Goal: Answer question/provide support: Share knowledge or assist other users

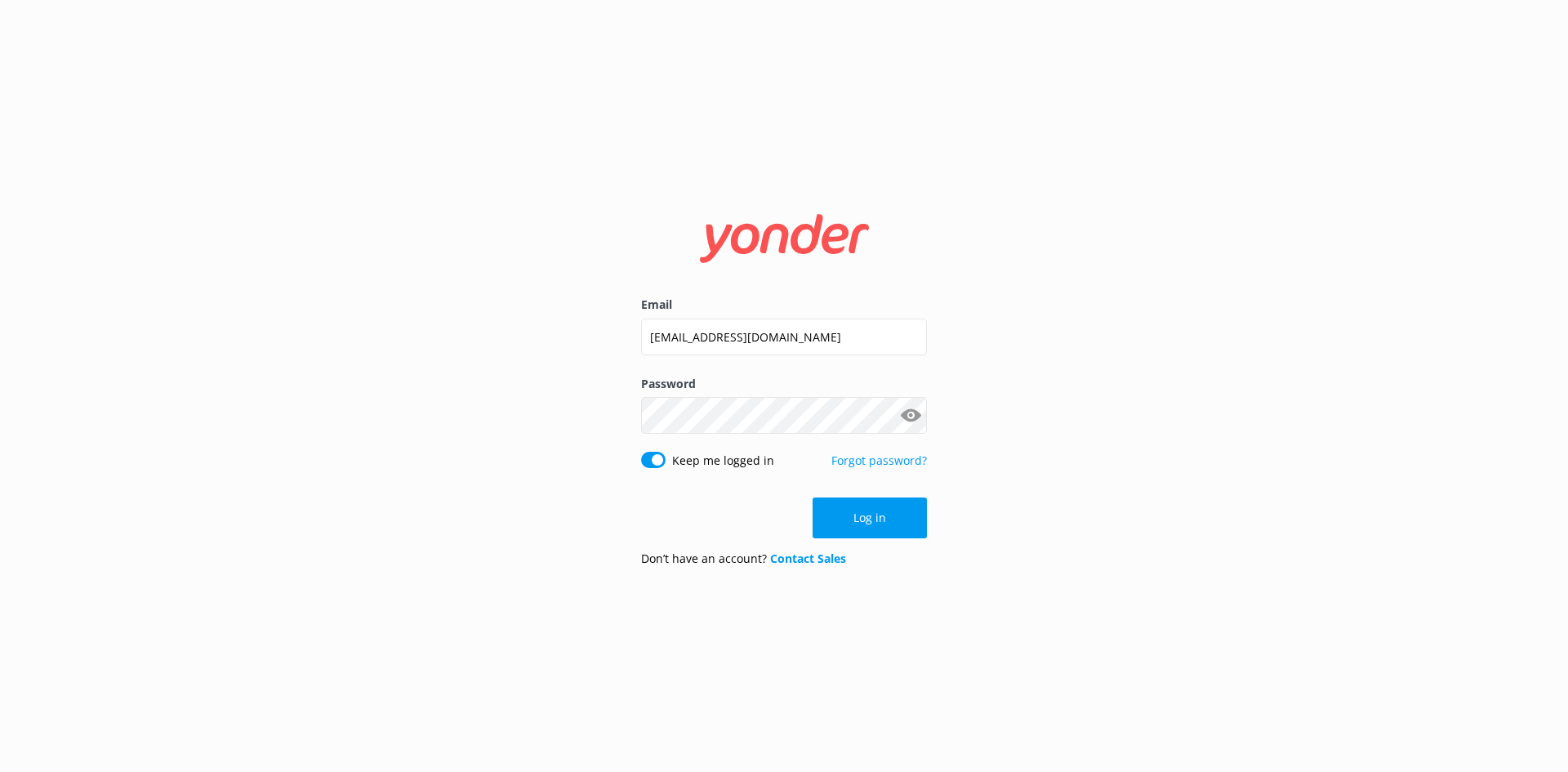
click at [878, 517] on button "Log in" at bounding box center [870, 518] width 115 height 41
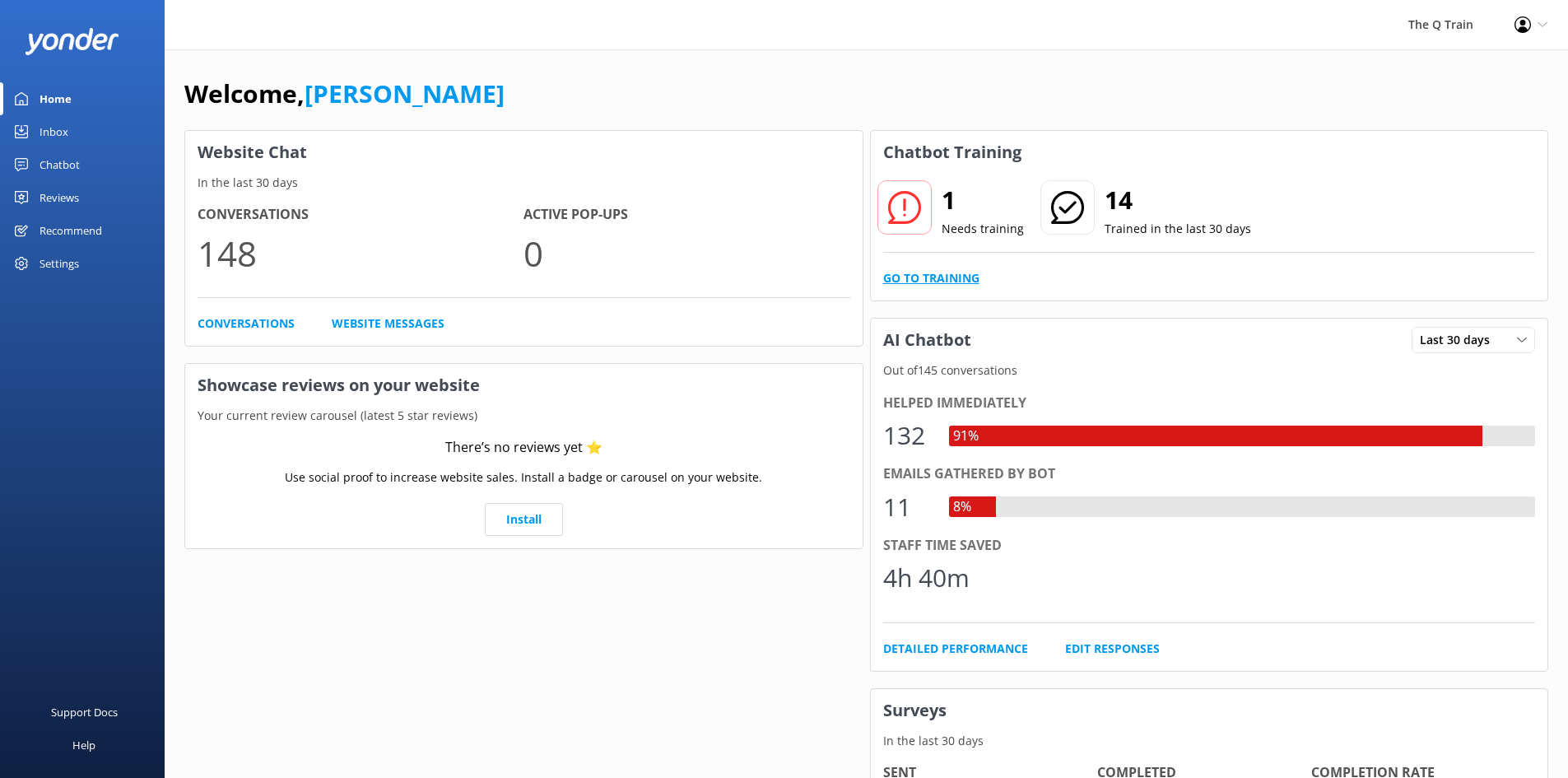
click at [970, 279] on link "Go to Training" at bounding box center [931, 278] width 96 height 18
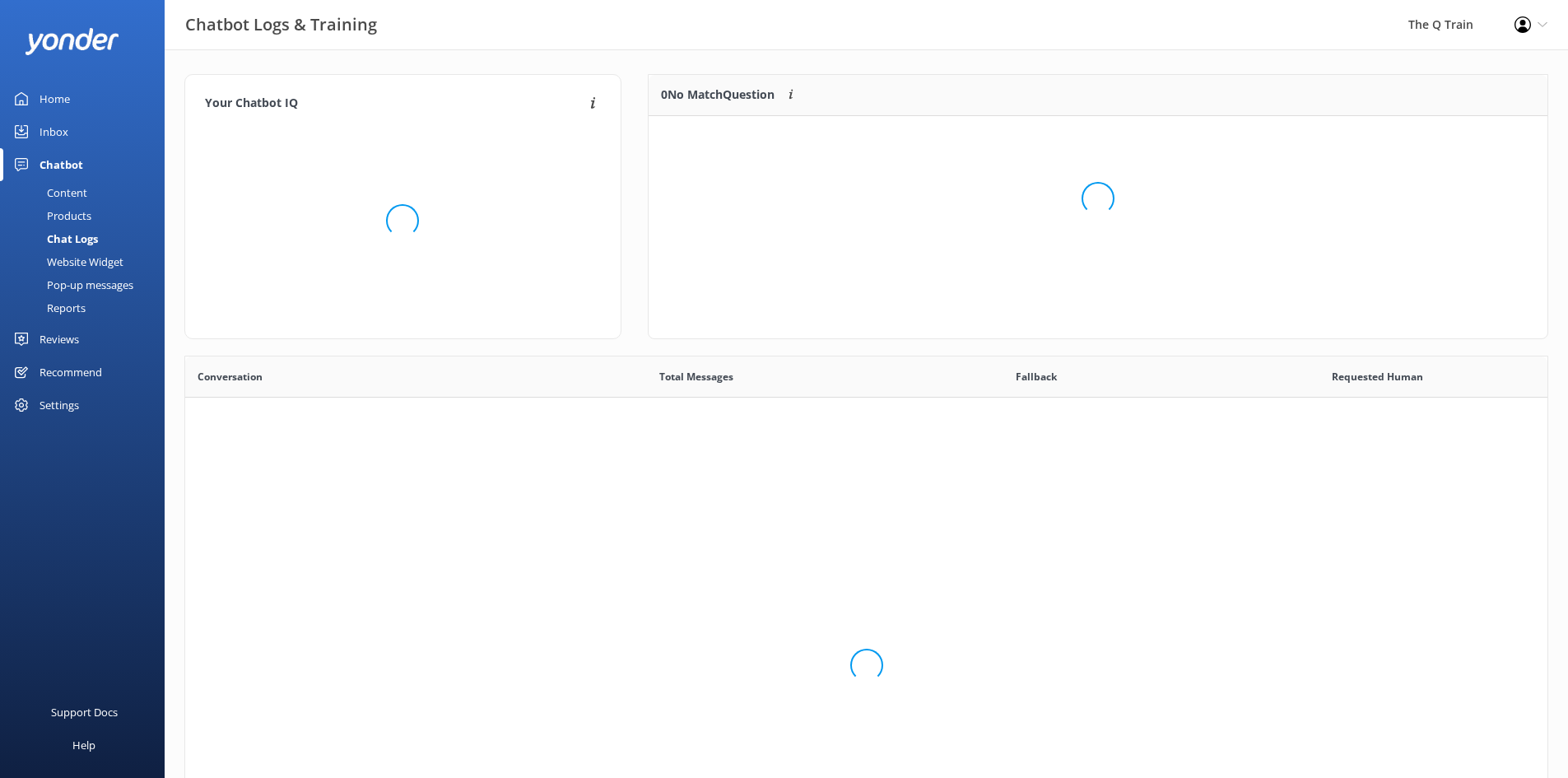
scroll to position [564, 1350]
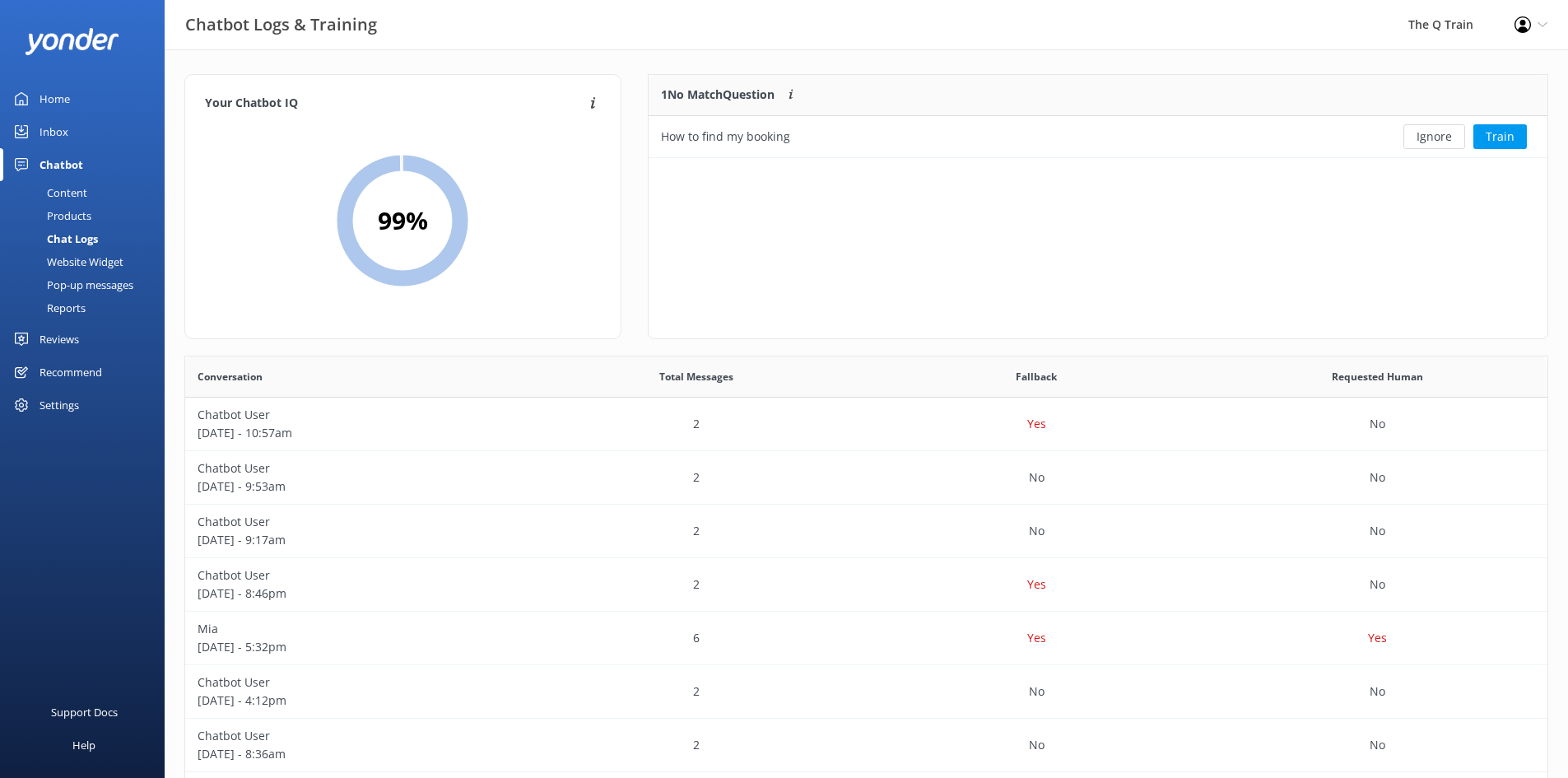
click at [73, 193] on div "Content" at bounding box center [49, 193] width 77 height 23
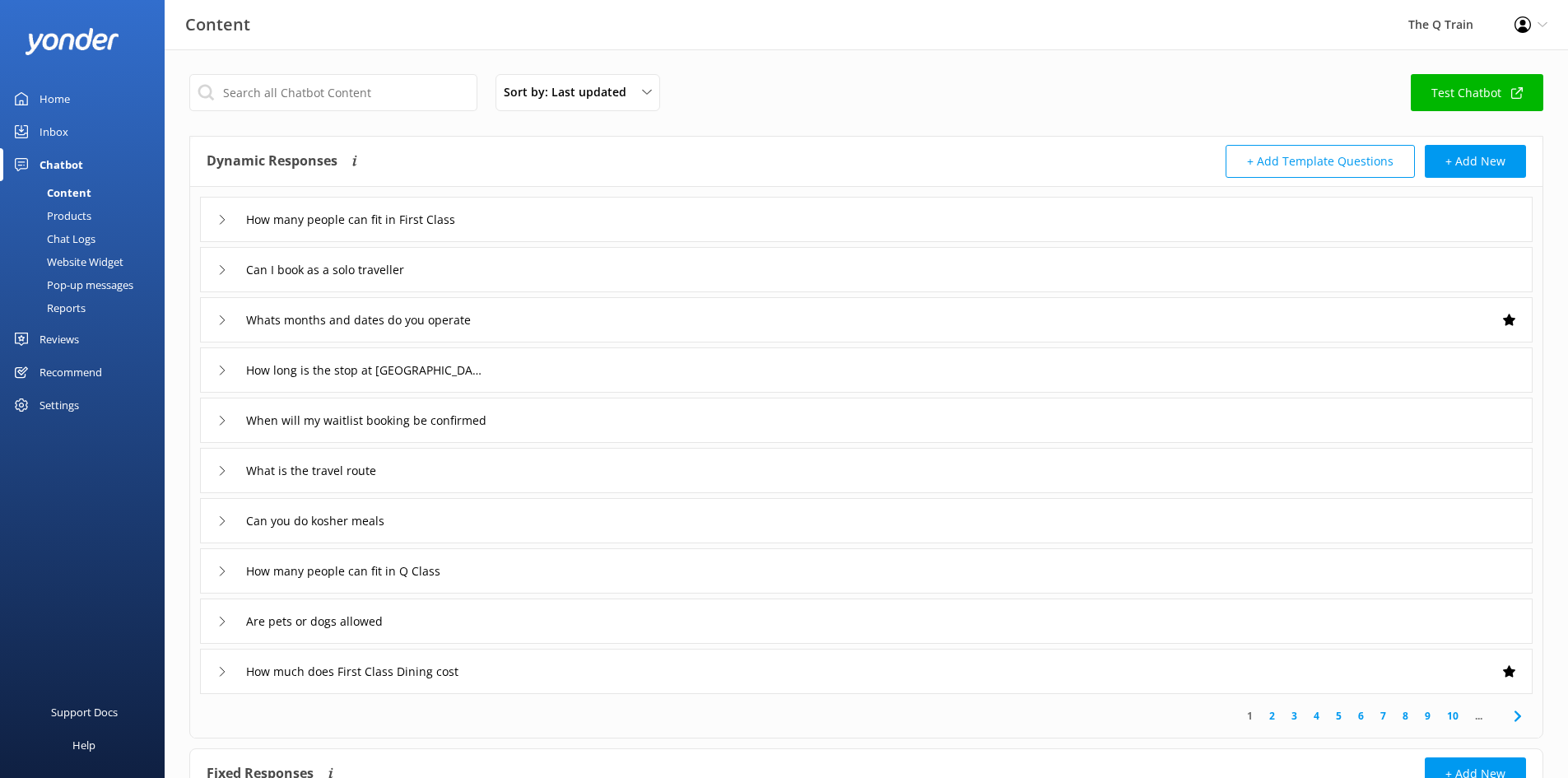
click at [84, 238] on div "Chat Logs" at bounding box center [53, 239] width 85 height 23
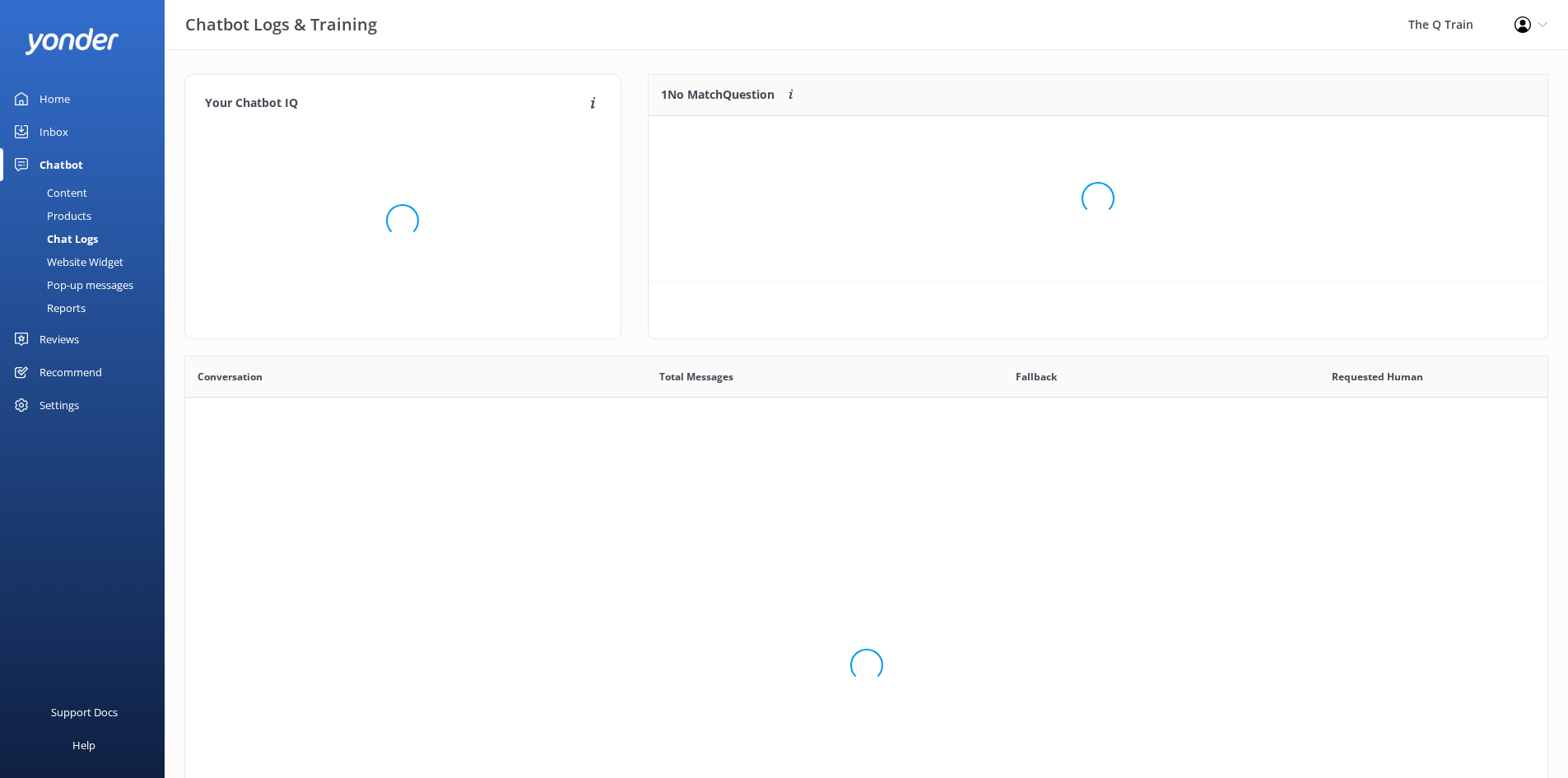
scroll to position [564, 1350]
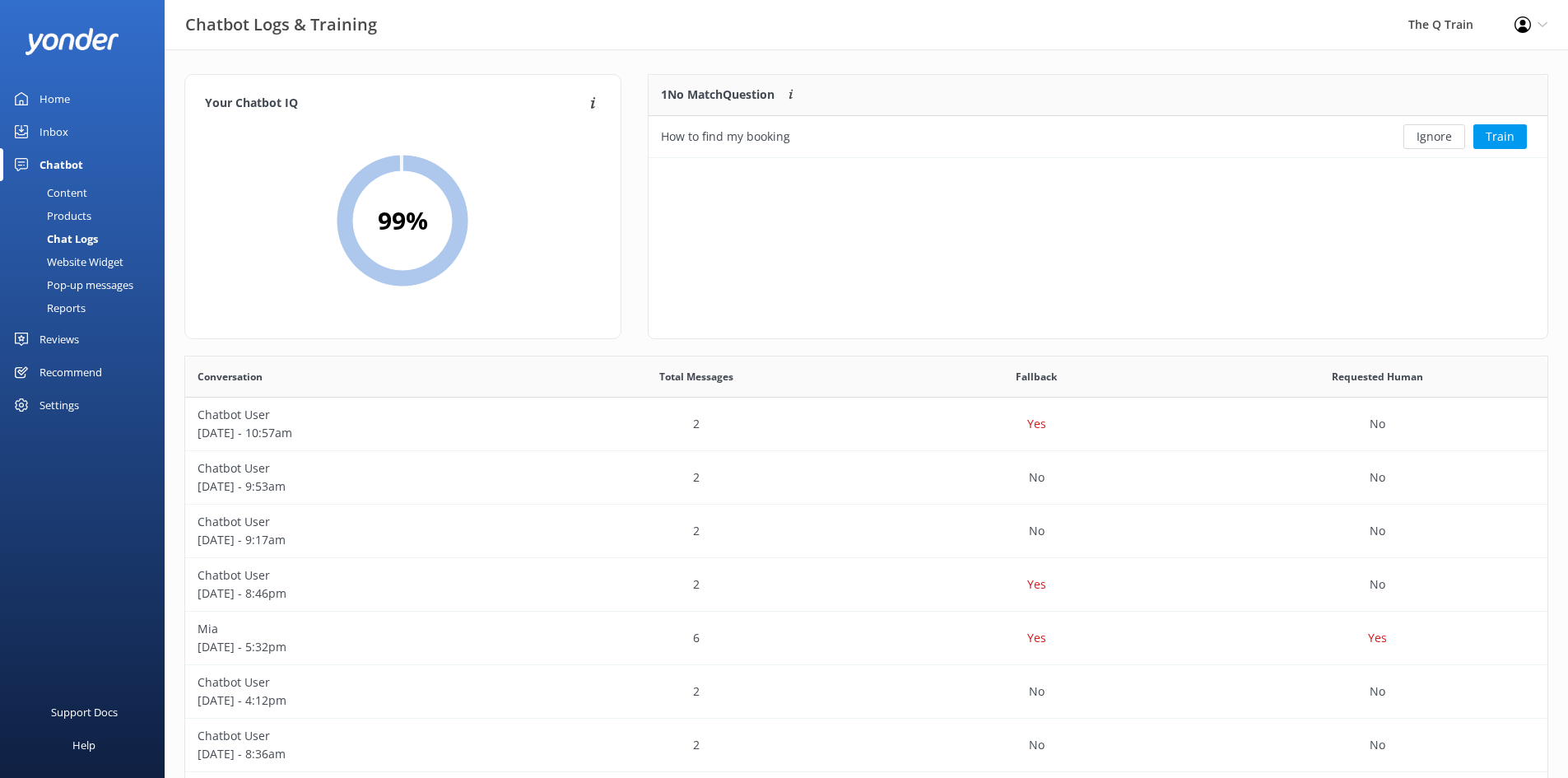
click at [77, 193] on div "Content" at bounding box center [49, 193] width 77 height 23
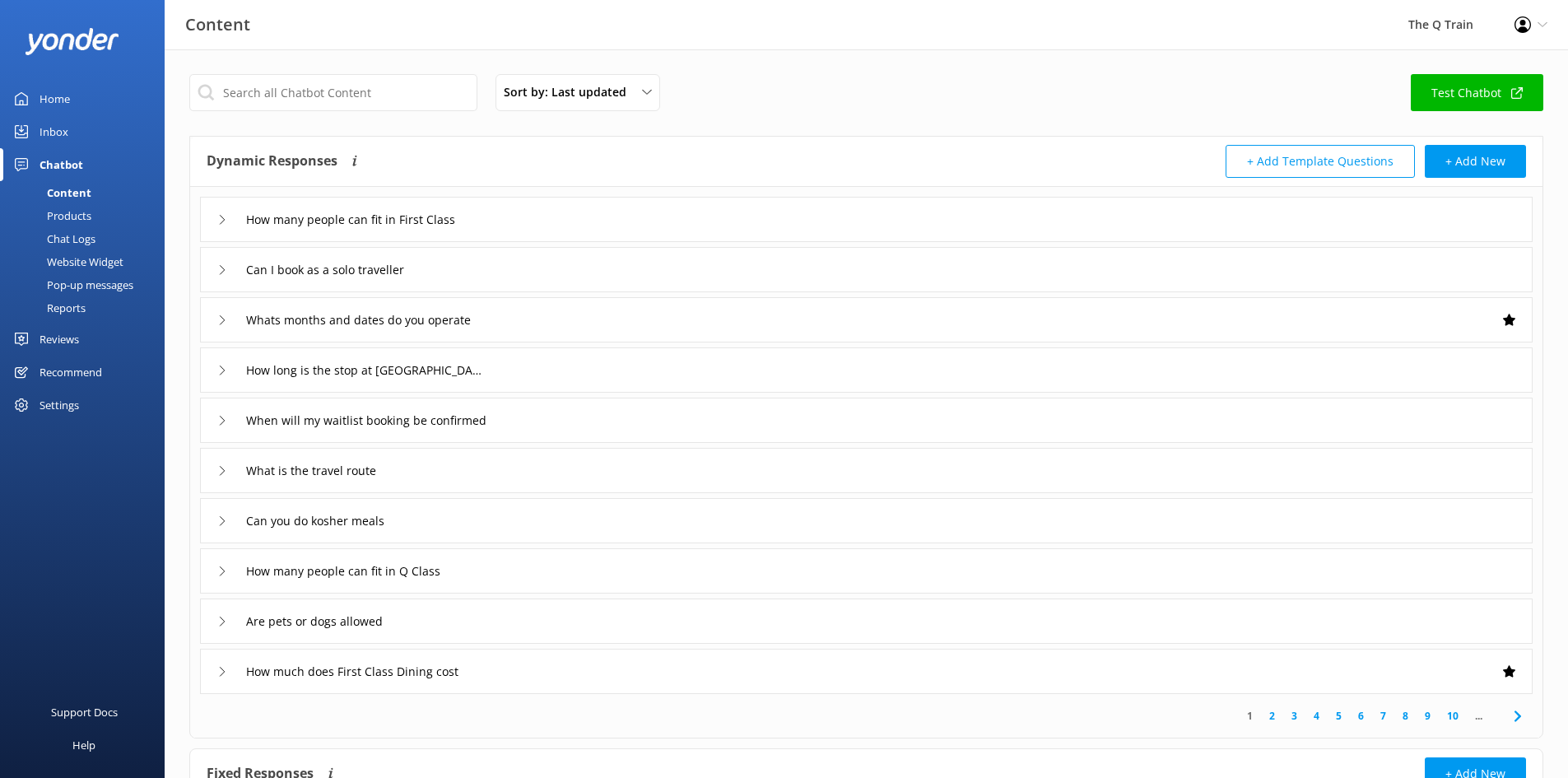
click at [59, 131] on div "Inbox" at bounding box center [54, 131] width 28 height 33
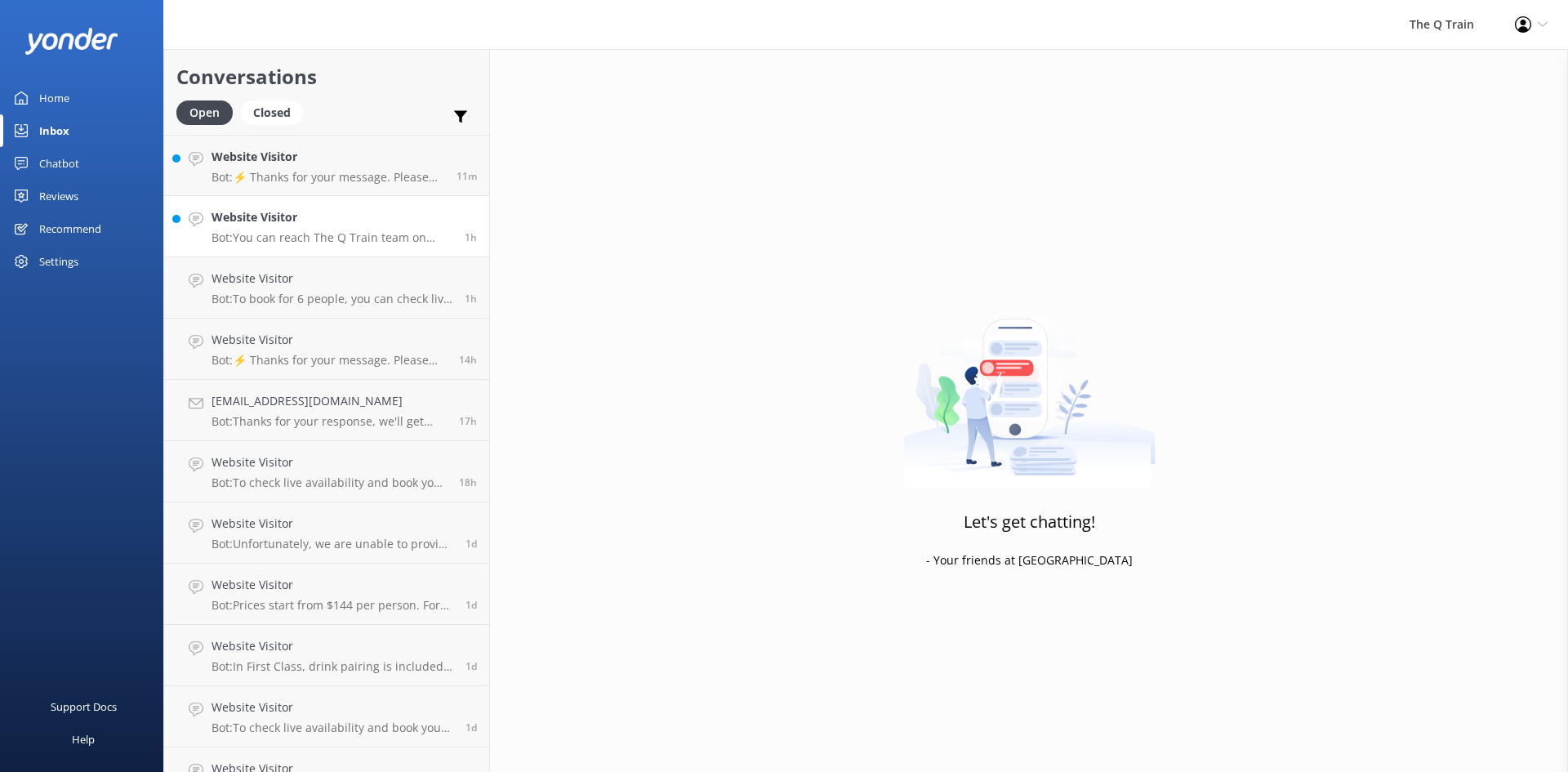
click at [351, 229] on div "Website Visitor Bot: You can reach The Q Train team on [PHONE_NUMBER] or email …" at bounding box center [332, 226] width 241 height 36
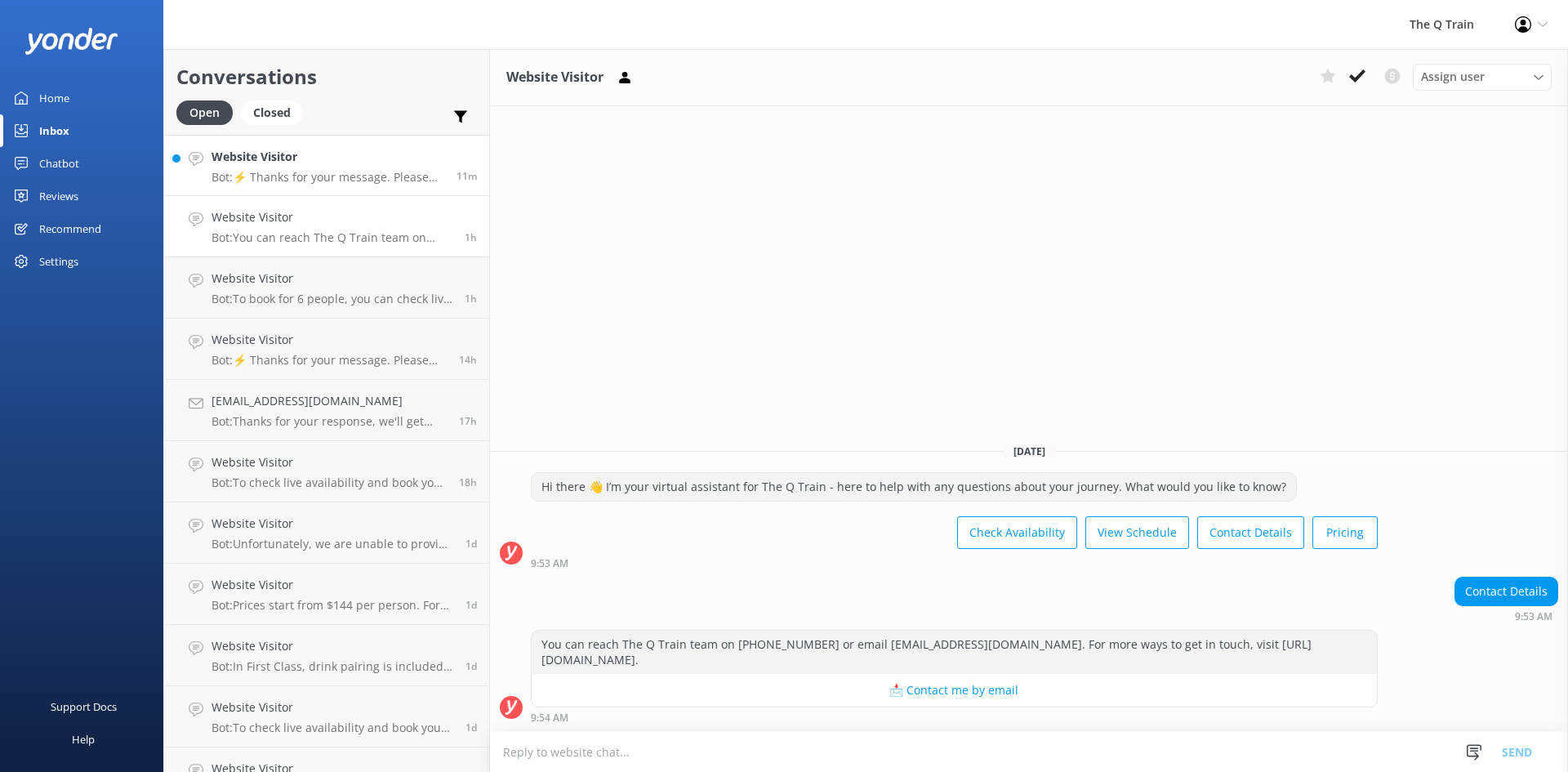
click at [283, 166] on h4 "Website Visitor" at bounding box center [328, 157] width 233 height 18
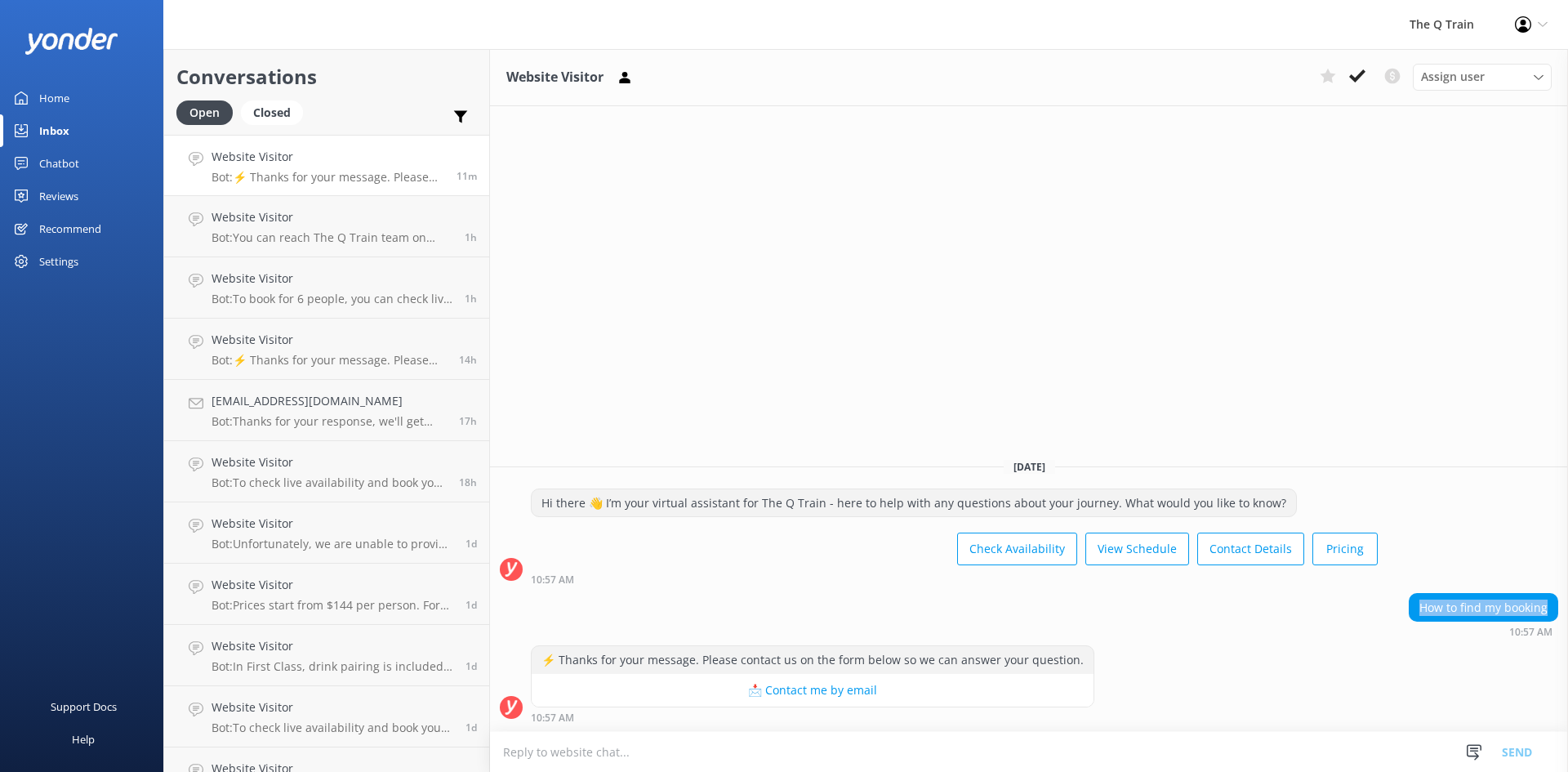
drag, startPoint x: 1423, startPoint y: 607, endPoint x: 1565, endPoint y: 607, distance: 142.0
click at [1565, 607] on div "How to find my booking 10:57 AM" at bounding box center [1029, 616] width 1078 height 45
copy div "How to find my booking"
click at [56, 98] on div "Home" at bounding box center [54, 97] width 30 height 32
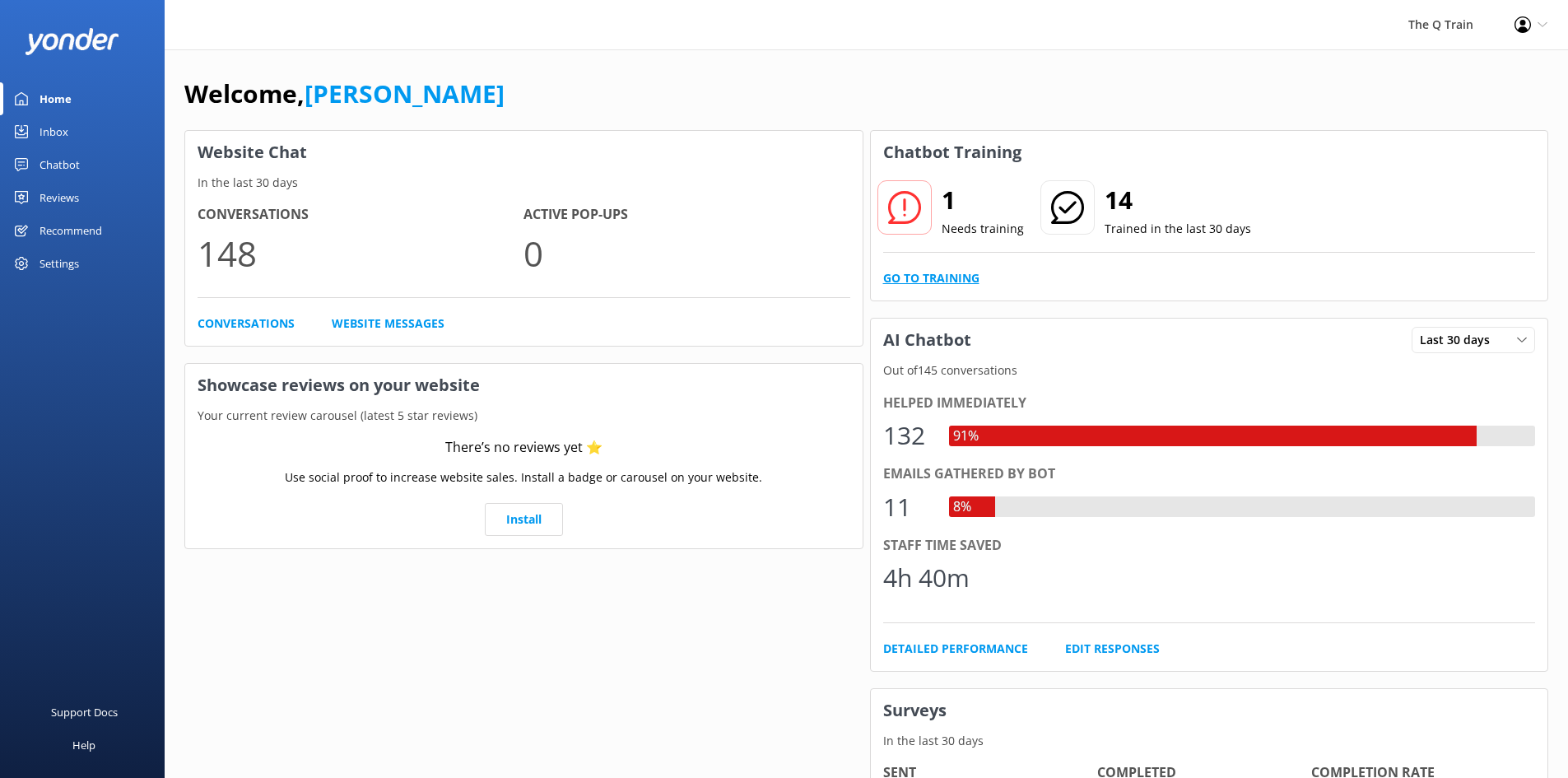
click at [953, 278] on link "Go to Training" at bounding box center [931, 278] width 96 height 18
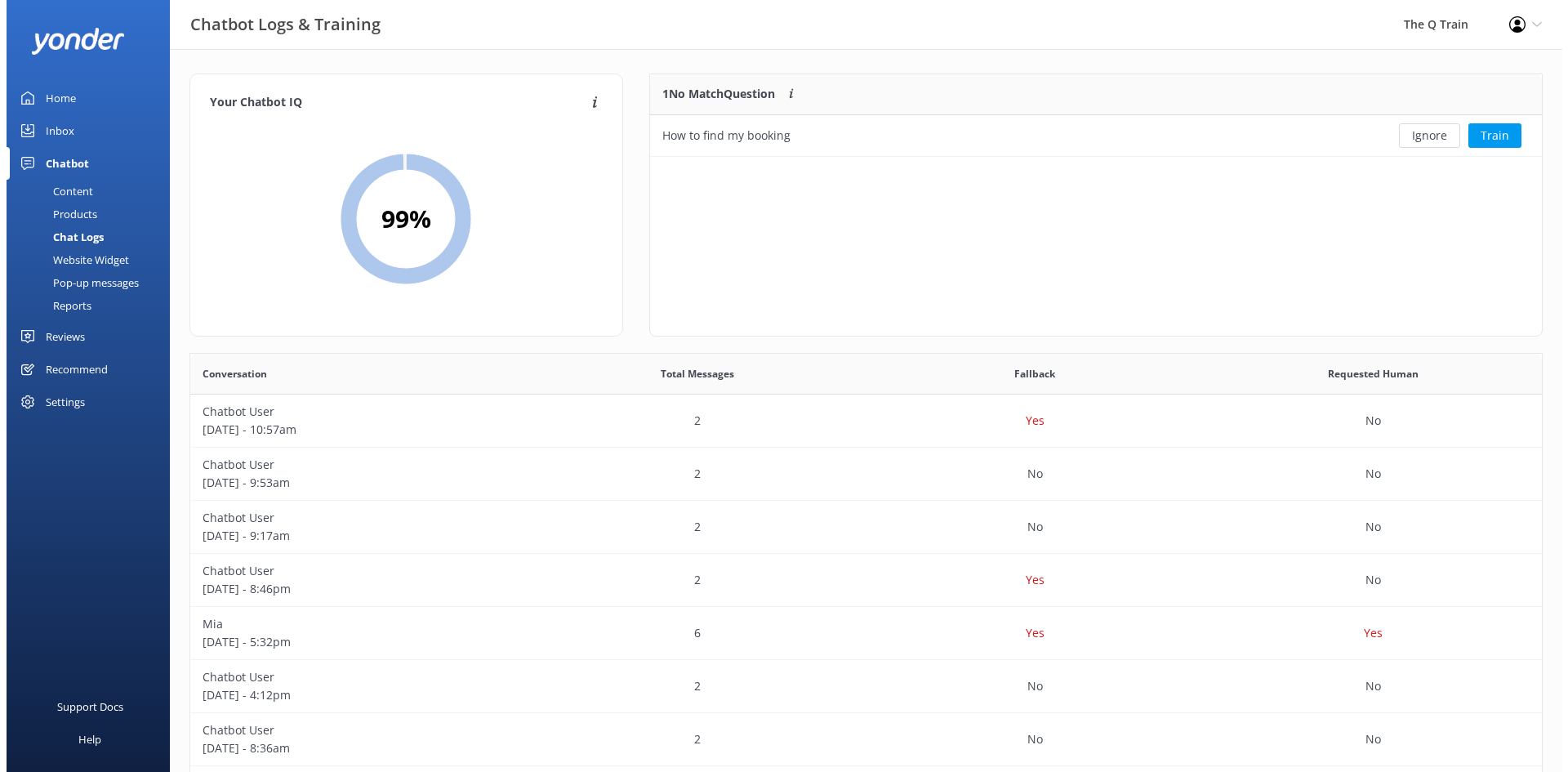
scroll to position [71, 880]
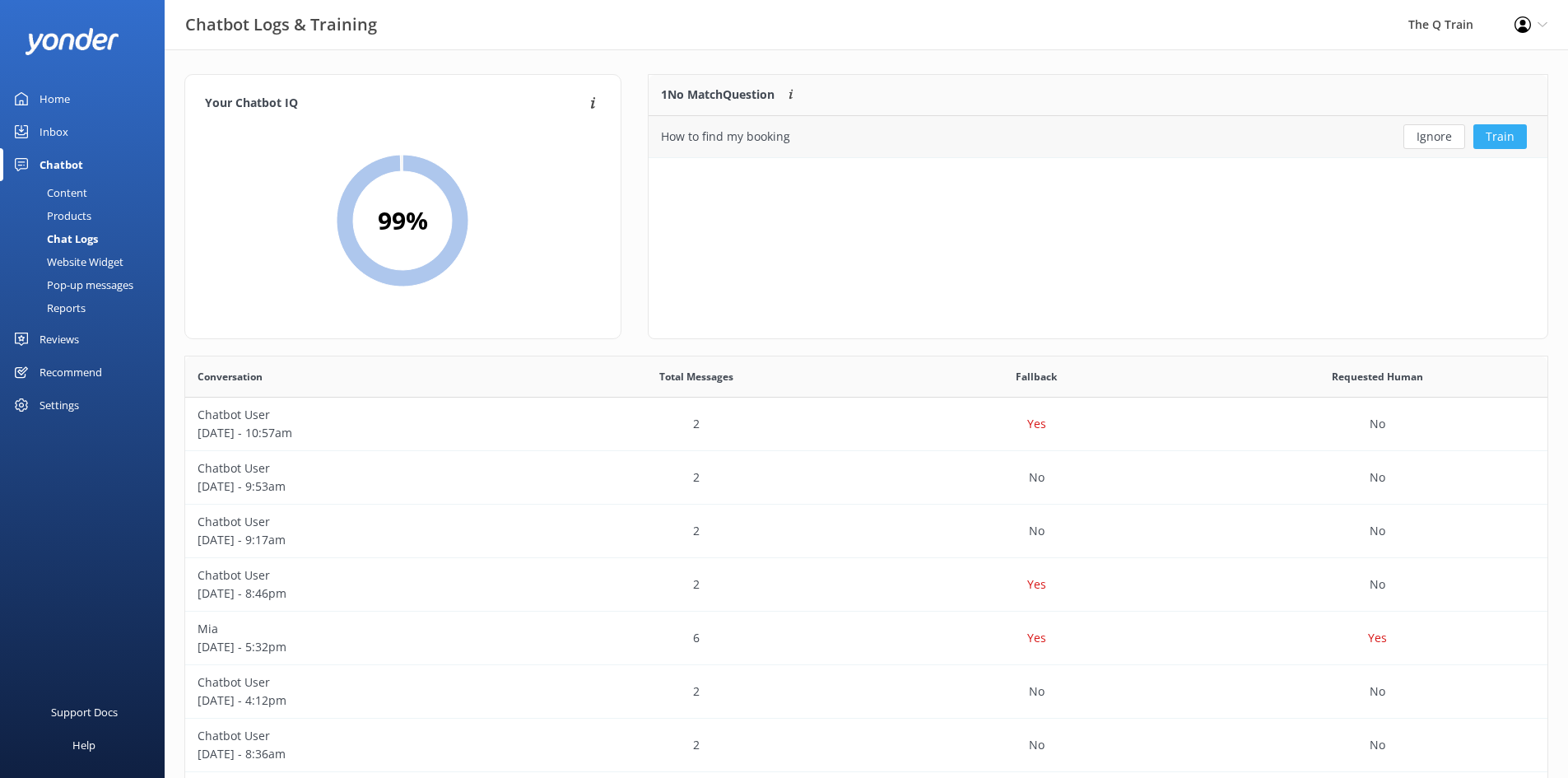
click at [1509, 137] on button "Train" at bounding box center [1500, 136] width 54 height 24
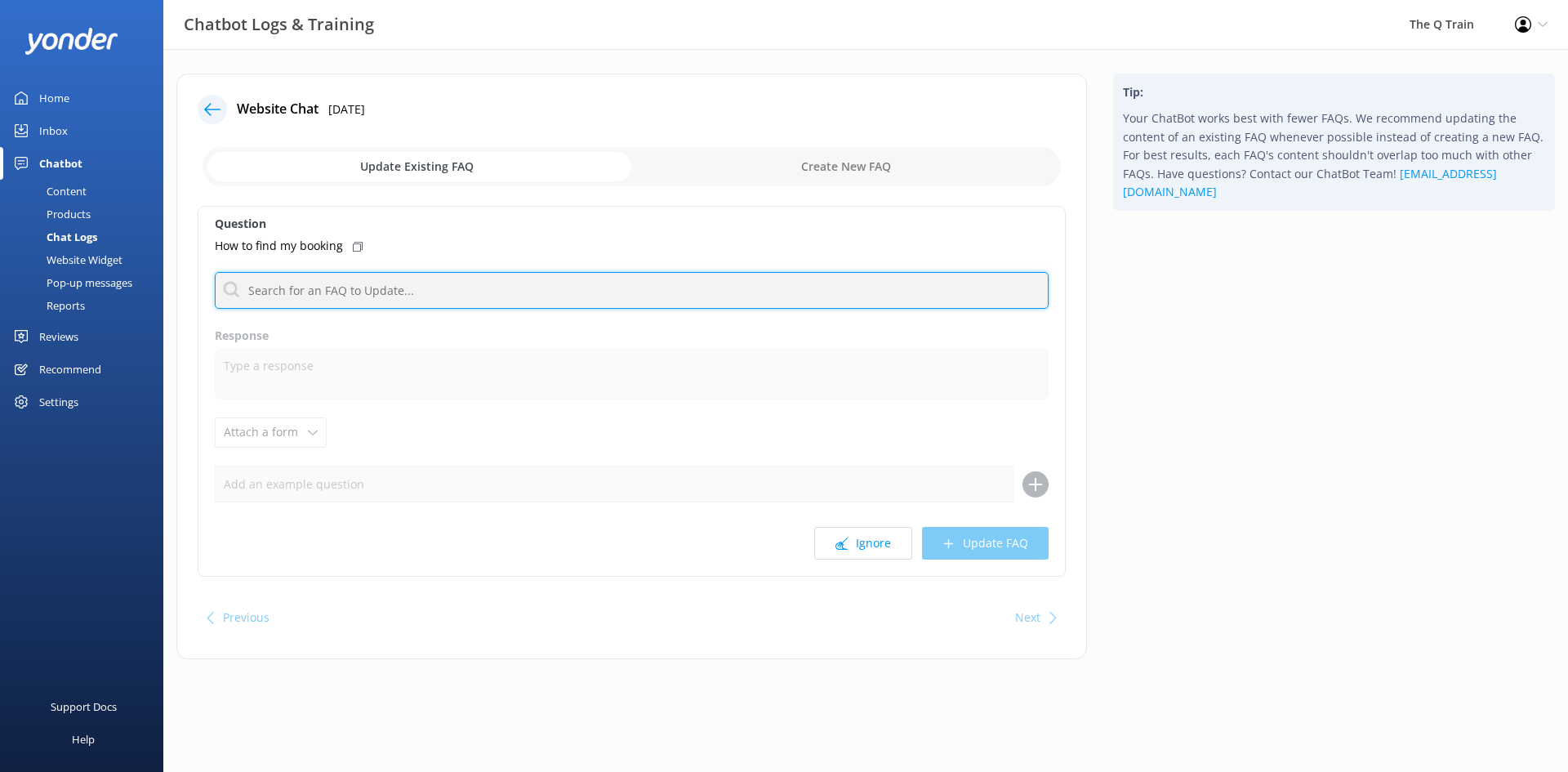
click at [347, 291] on input "text" at bounding box center [631, 290] width 833 height 37
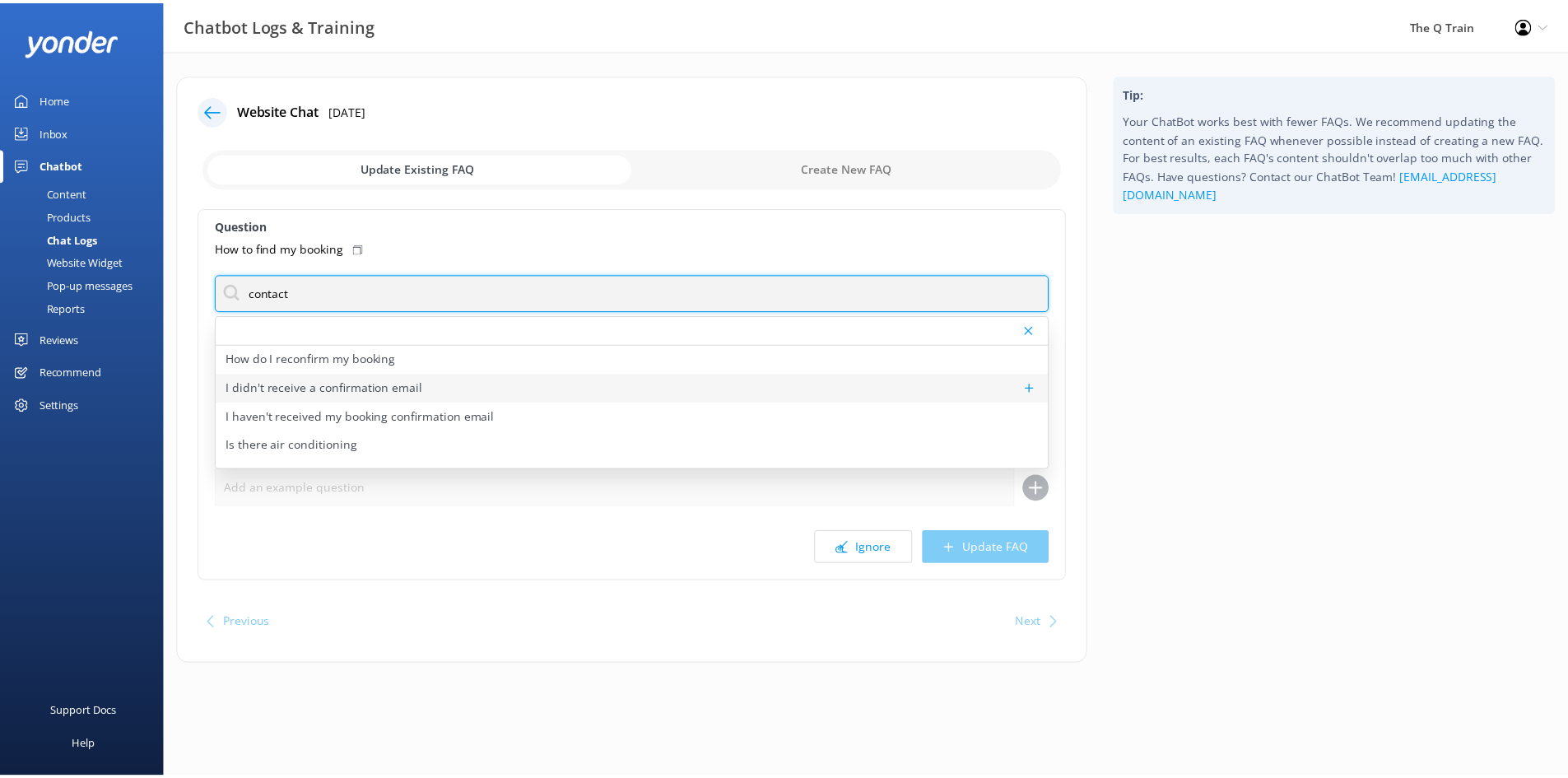
scroll to position [82, 0]
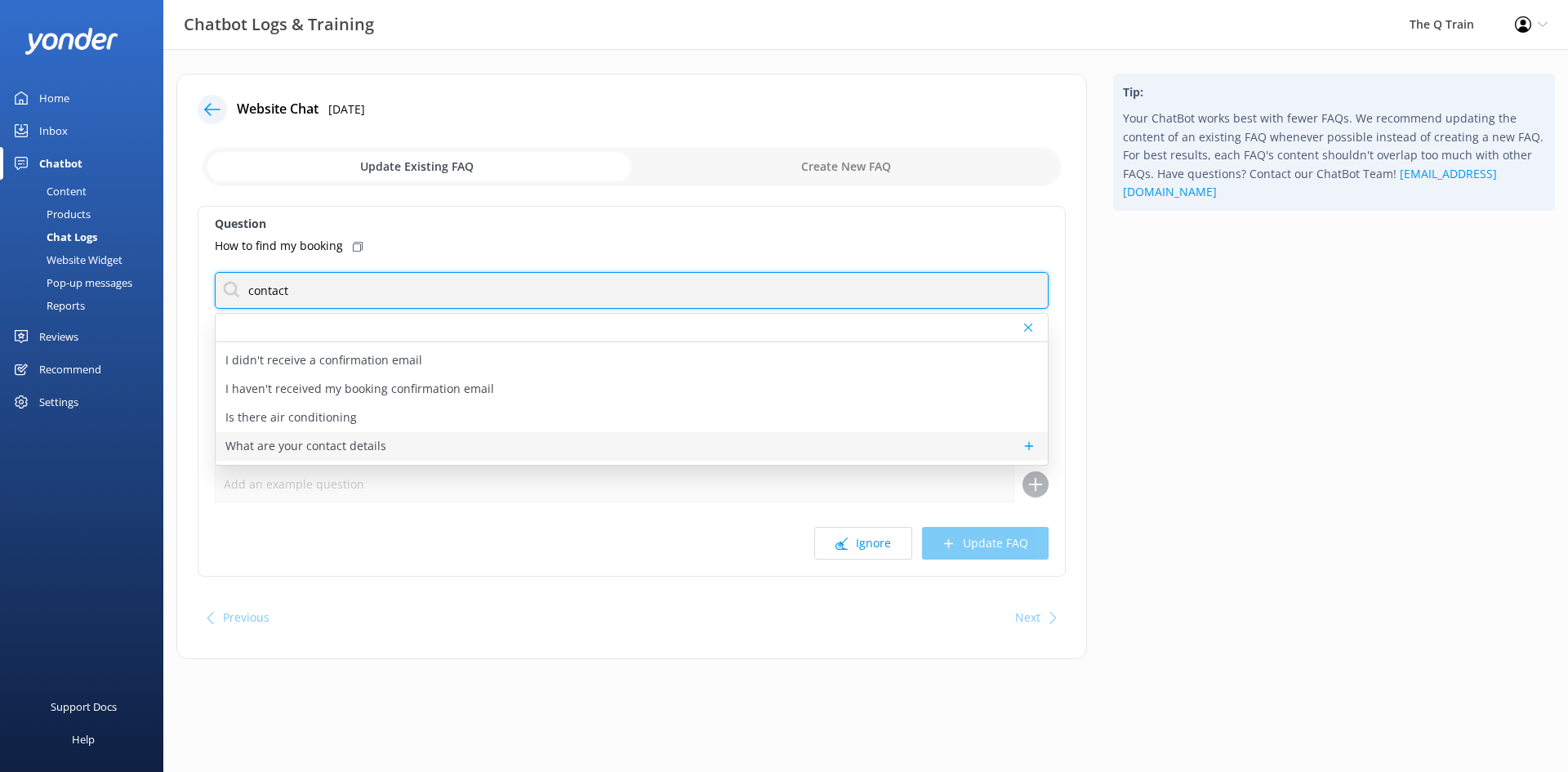
type input "contact"
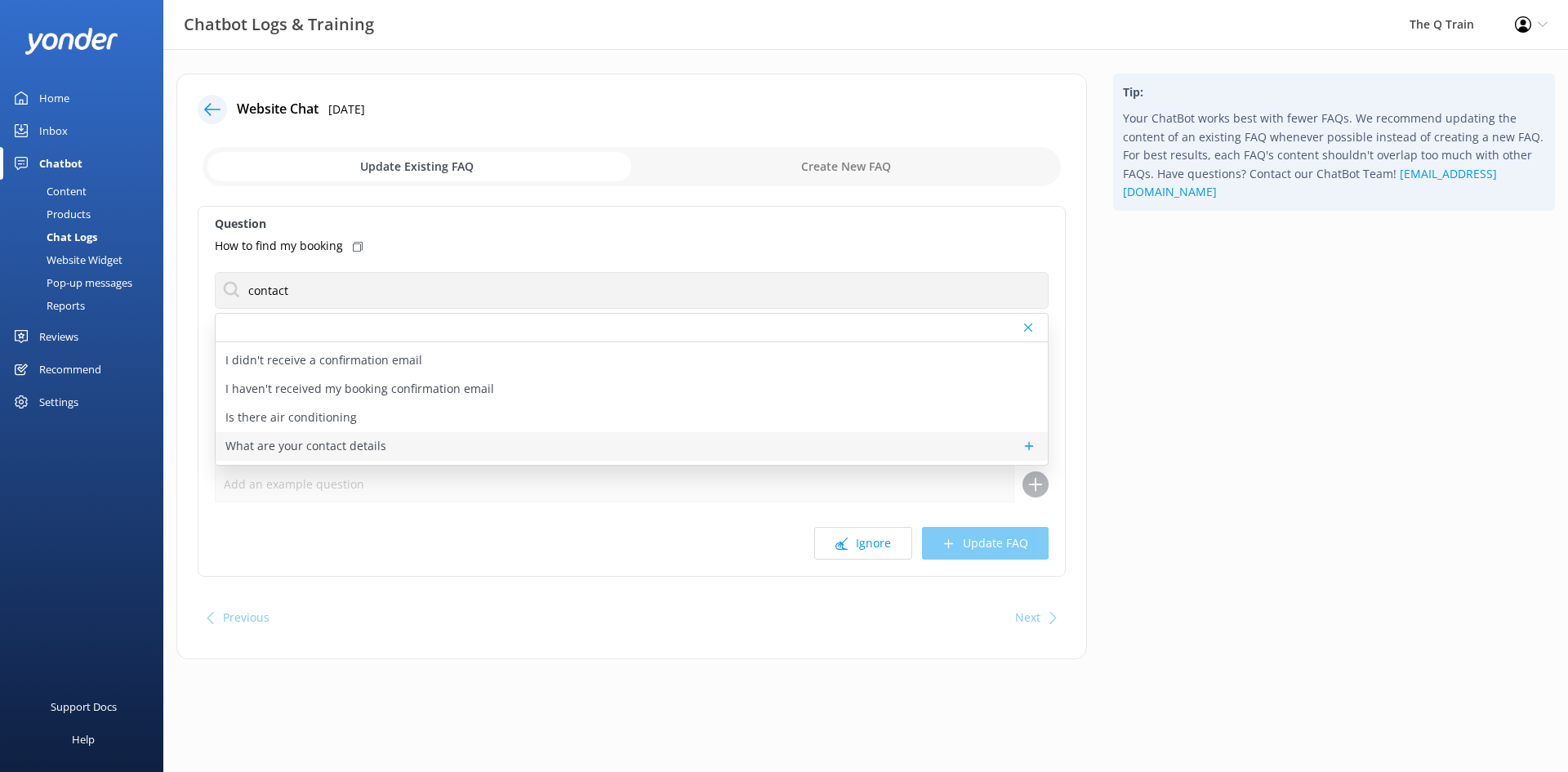
click at [373, 449] on p "What are your contact details" at bounding box center [306, 446] width 161 height 18
type textarea "You can reach The Q Train team on [PHONE_NUMBER] or email [EMAIL_ADDRESS][DOMAI…"
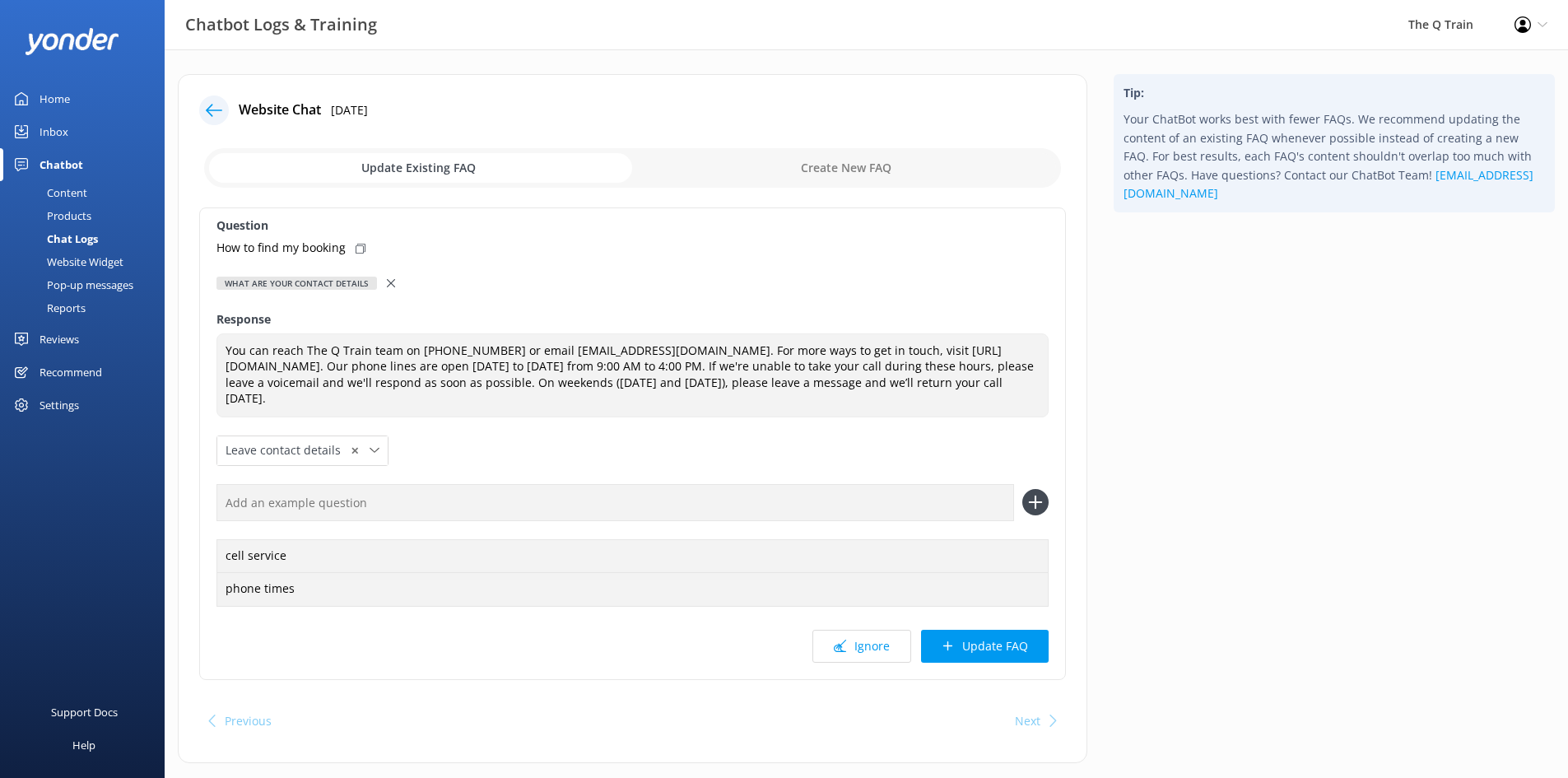
click at [663, 499] on input "text" at bounding box center [615, 502] width 797 height 37
paste input "How to find my booking"
type input "How to find my booking"
click at [1039, 506] on icon at bounding box center [1035, 502] width 26 height 26
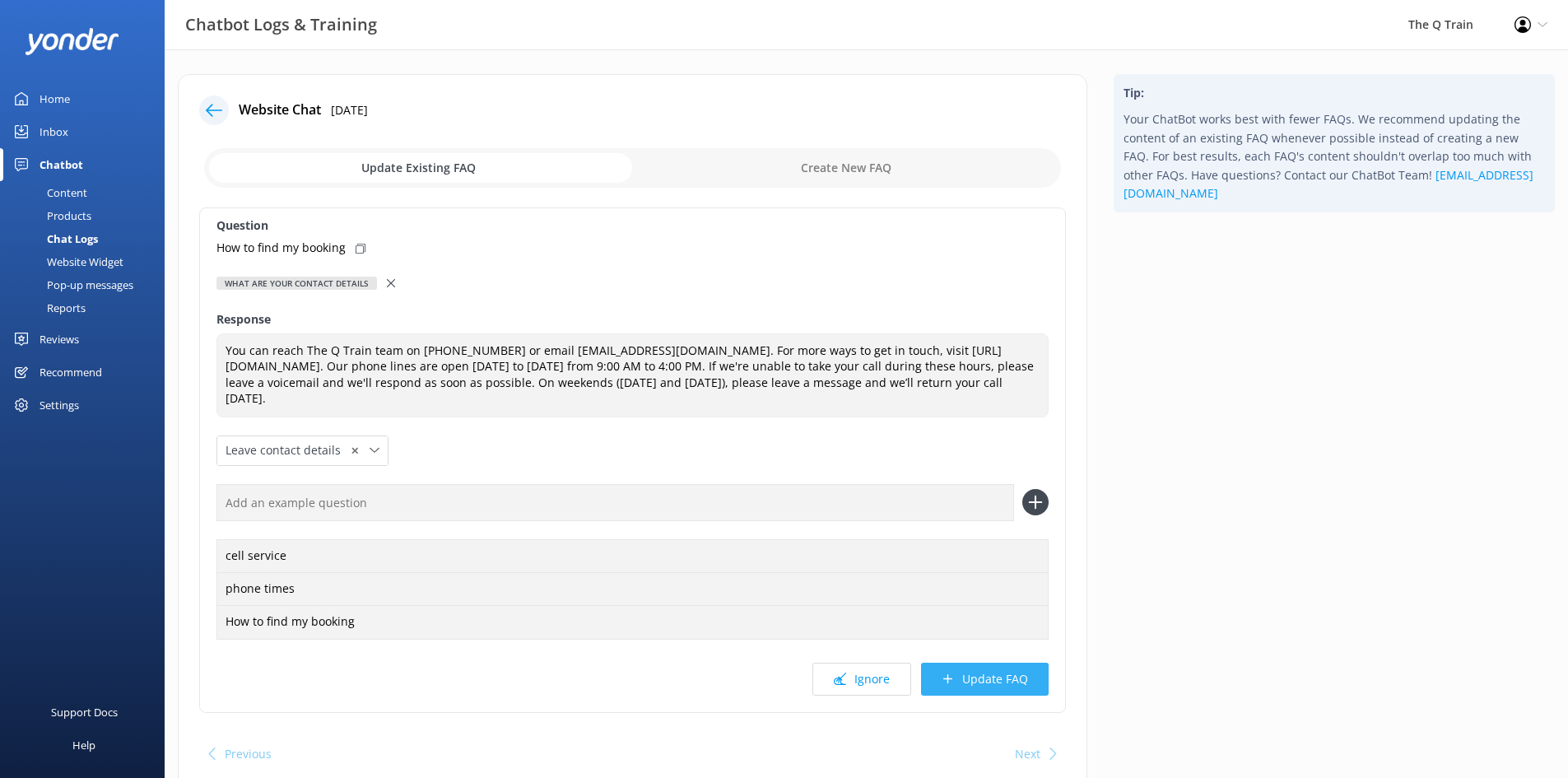
click at [987, 679] on button "Update FAQ" at bounding box center [985, 678] width 127 height 33
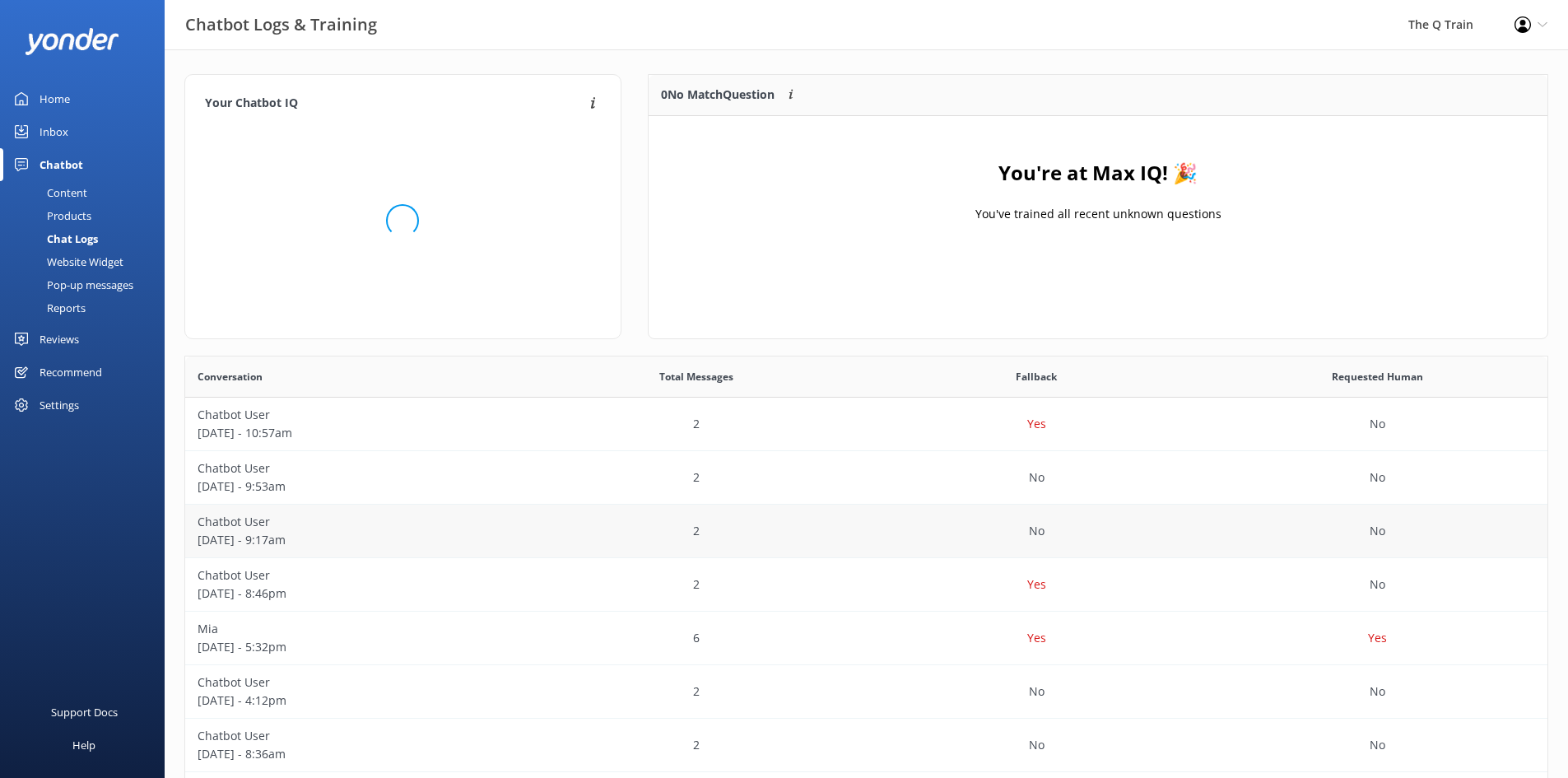
scroll to position [564, 1350]
click at [250, 581] on p "Chatbot User" at bounding box center [355, 575] width 316 height 18
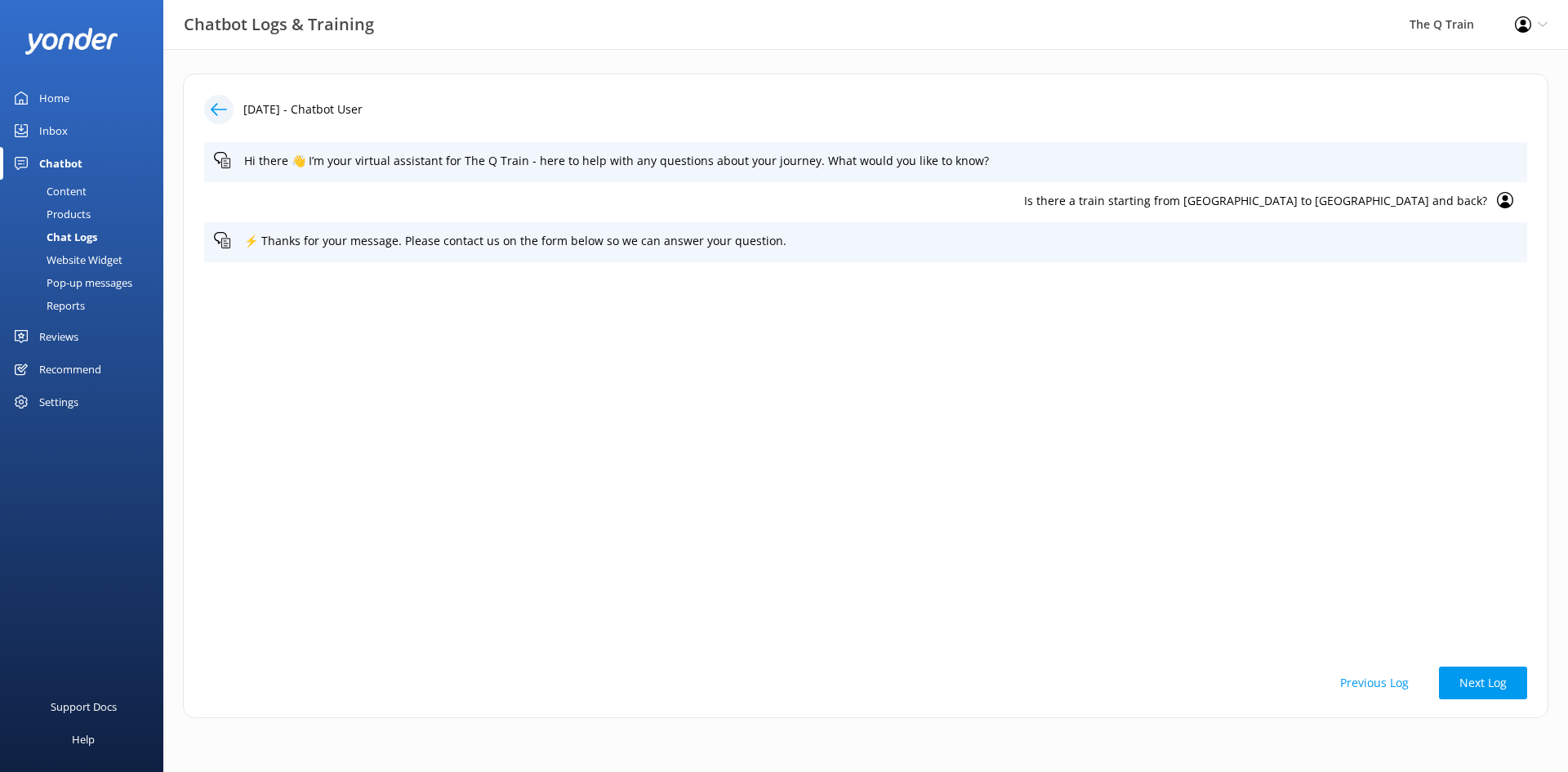
click at [57, 96] on div "Home" at bounding box center [54, 97] width 30 height 32
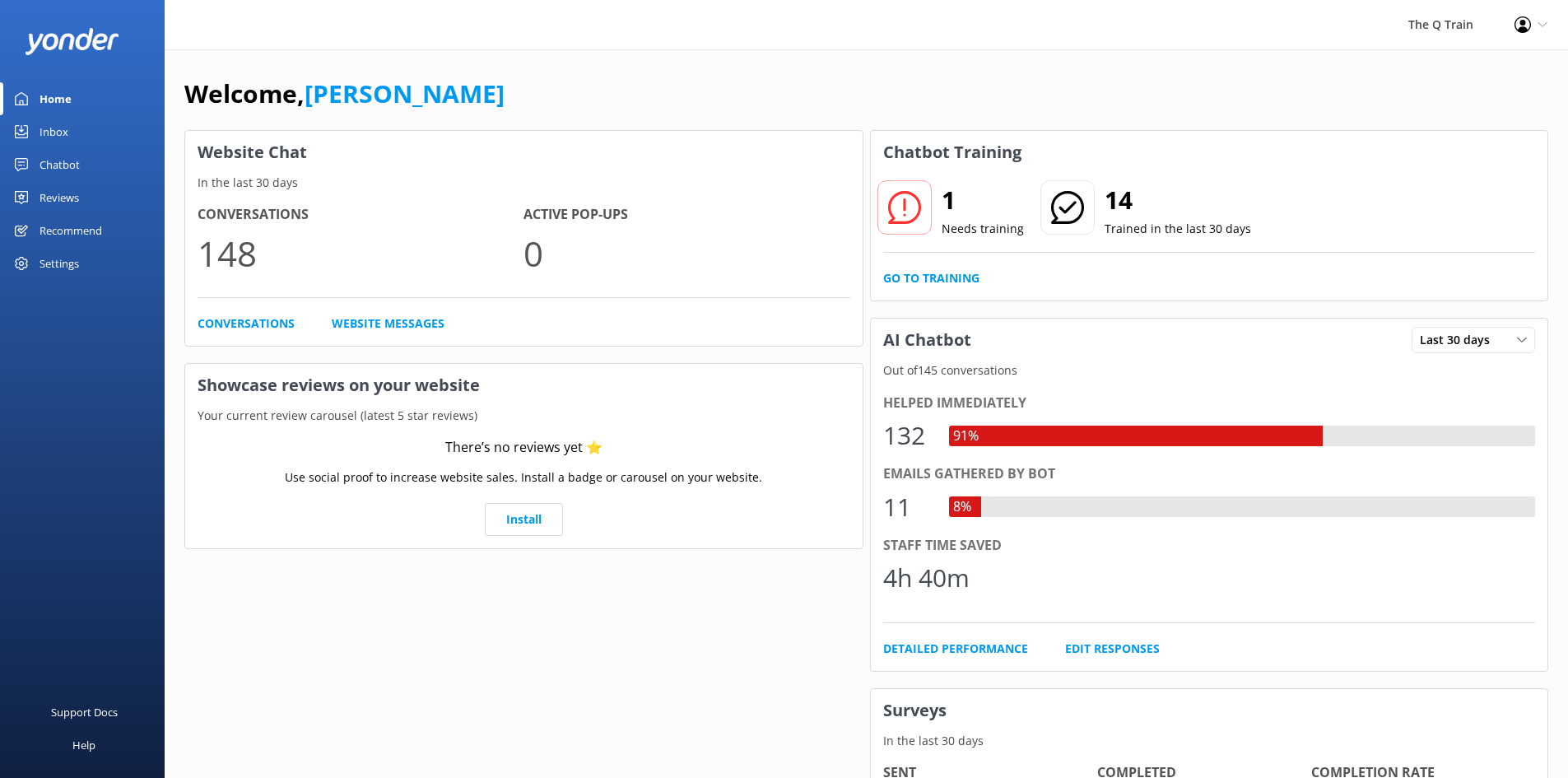
click at [644, 87] on div "Welcome, [PERSON_NAME]" at bounding box center [866, 101] width 1364 height 56
